Goal: Information Seeking & Learning: Learn about a topic

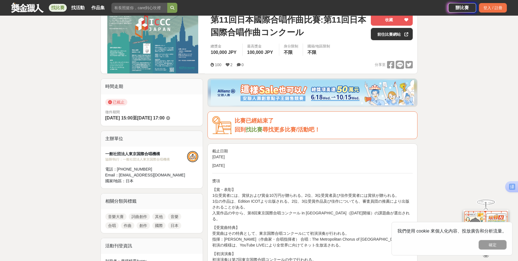
scroll to position [84, 0]
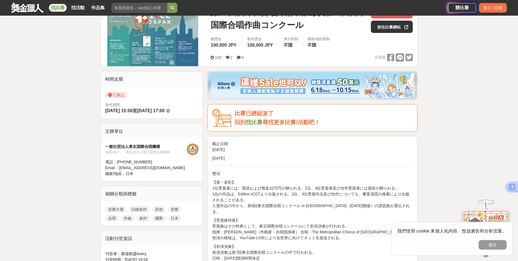
click at [257, 123] on link "找比賽" at bounding box center [254, 122] width 17 height 6
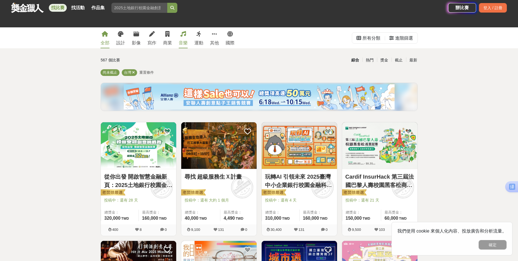
click at [182, 42] on div "音樂" at bounding box center [183, 43] width 9 height 7
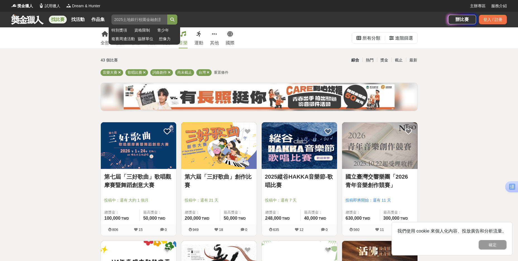
click at [135, 18] on input "search" at bounding box center [139, 20] width 56 height 10
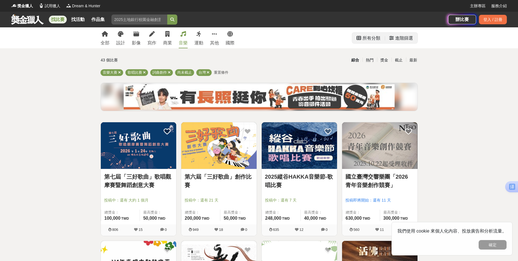
click at [377, 37] on div "所有分類" at bounding box center [371, 38] width 18 height 11
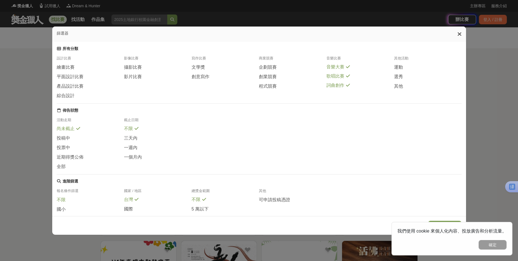
click at [59, 197] on span "不限" at bounding box center [61, 200] width 9 height 6
click at [493, 246] on button "確定" at bounding box center [493, 244] width 28 height 9
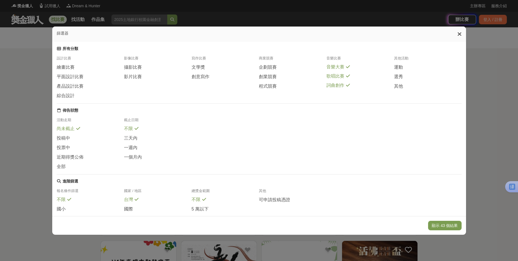
click at [135, 198] on icon at bounding box center [137, 199] width 4 height 4
click at [134, 190] on div "國家 / 地區" at bounding box center [158, 193] width 68 height 8
click at [135, 197] on icon at bounding box center [137, 199] width 4 height 4
click at [127, 206] on span "國際" at bounding box center [128, 209] width 9 height 6
click at [203, 197] on icon at bounding box center [204, 199] width 4 height 4
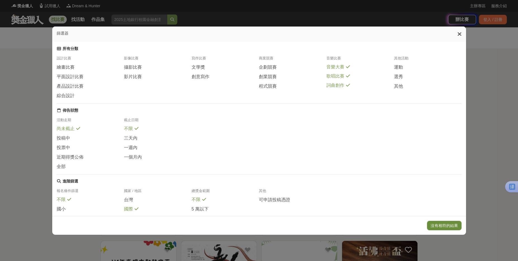
click at [455, 225] on button "沒有相符的結果" at bounding box center [444, 225] width 35 height 9
